Goal: Information Seeking & Learning: Check status

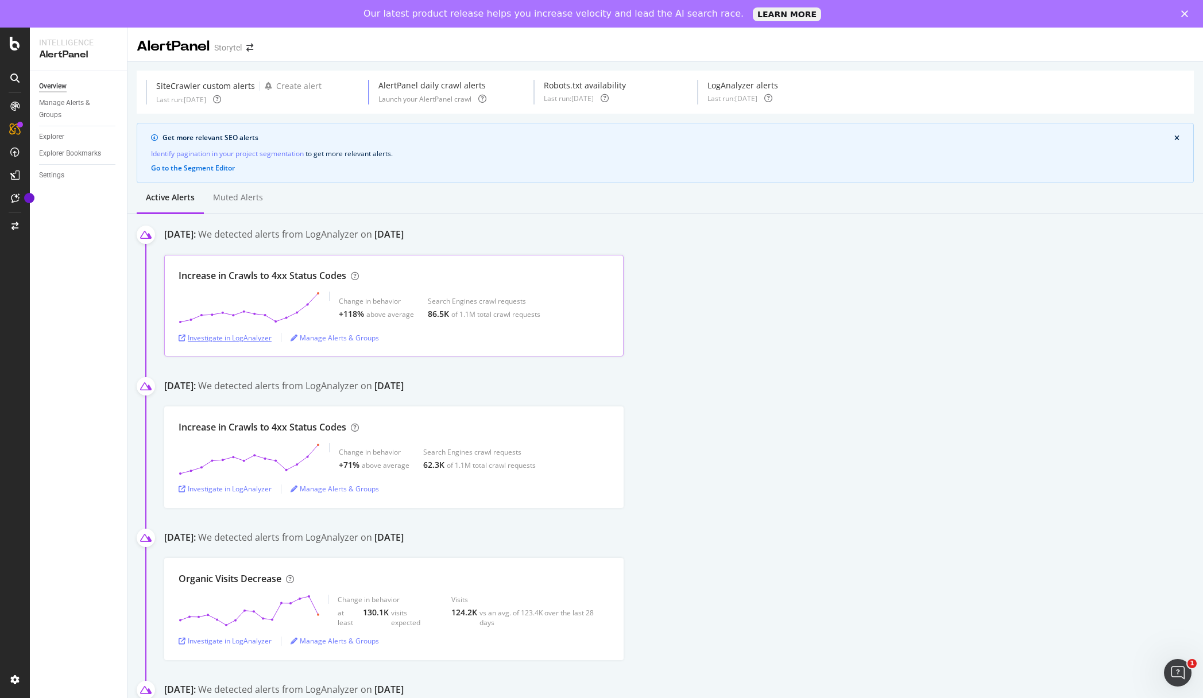
click at [210, 335] on div "Investigate in LogAnalyzer" at bounding box center [225, 338] width 93 height 10
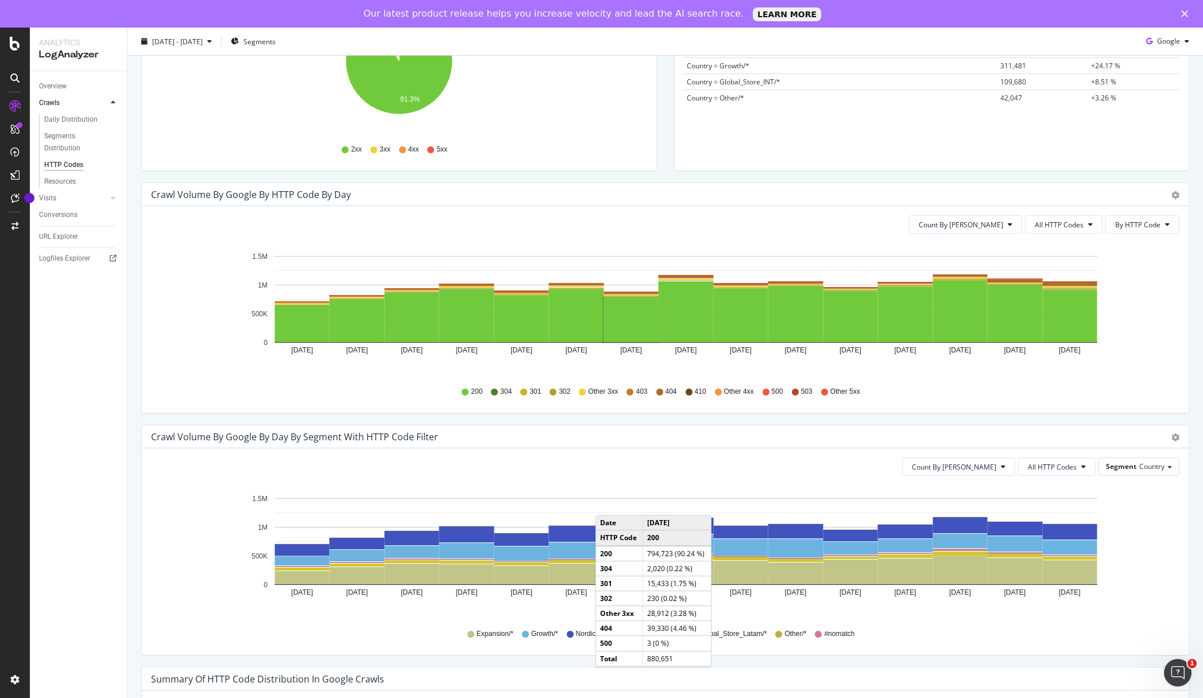
scroll to position [489, 0]
